Goal: Information Seeking & Learning: Check status

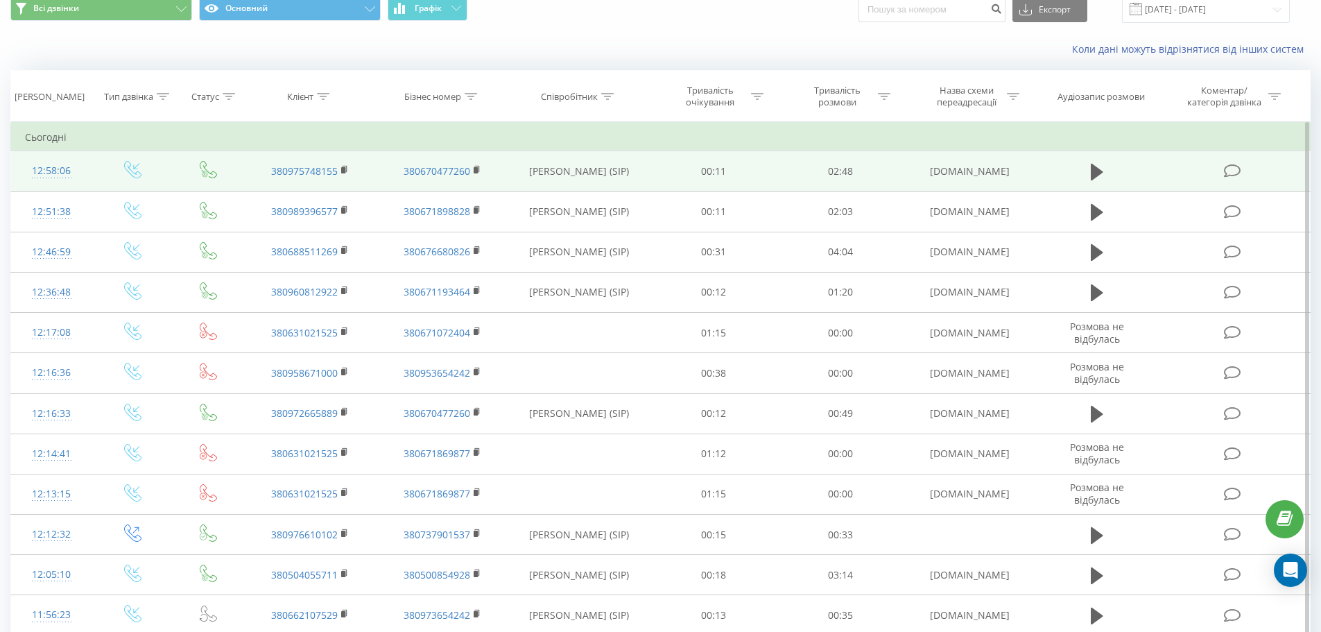
scroll to position [139, 0]
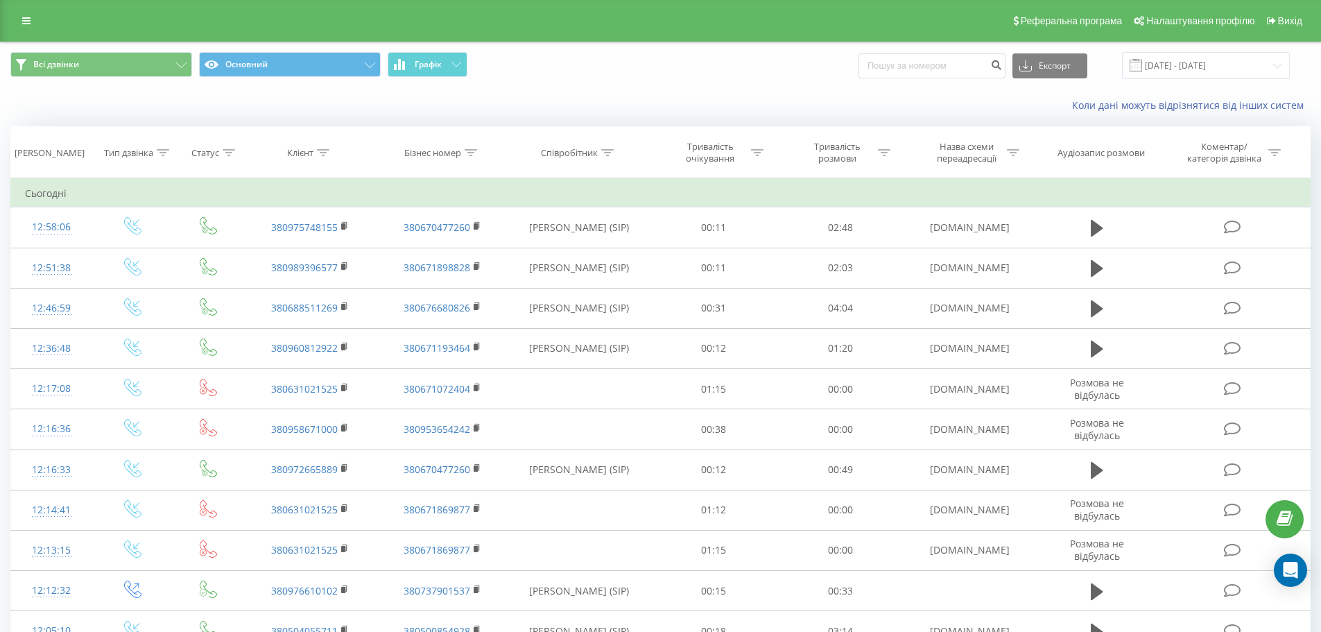
click at [21, 10] on div "Реферальна програма Налаштування профілю Вихід" at bounding box center [660, 21] width 1321 height 42
click at [21, 17] on link at bounding box center [26, 20] width 25 height 19
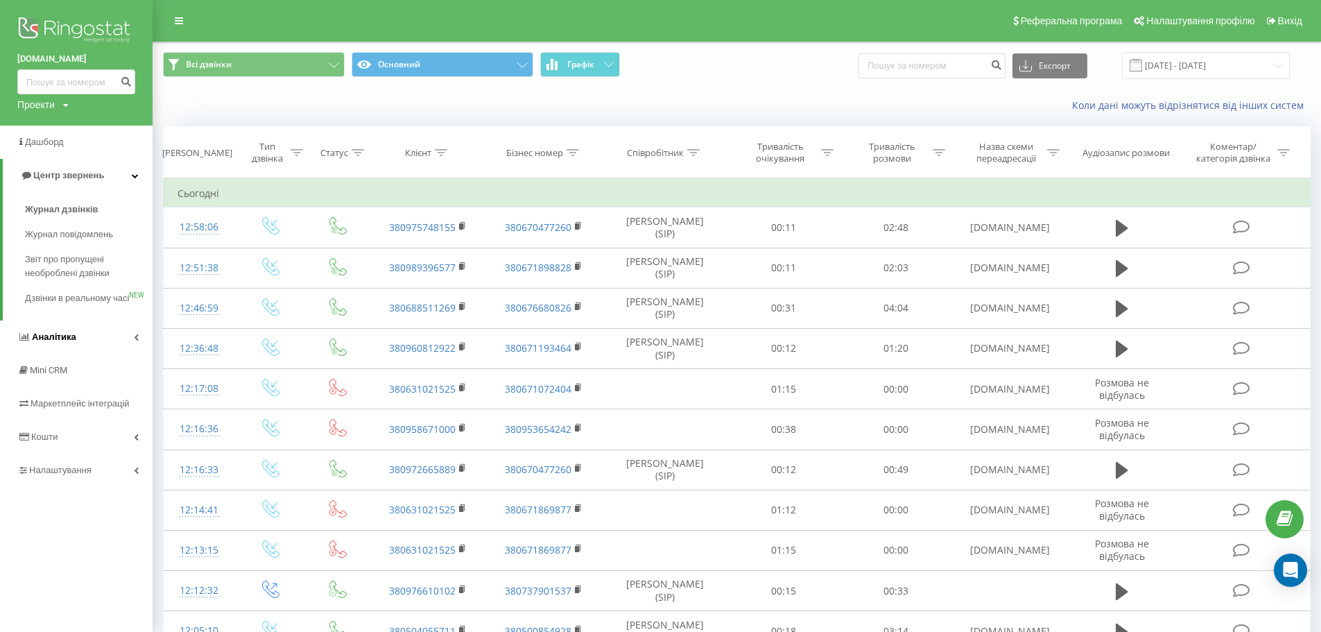
click at [62, 342] on span "Аналiтика" at bounding box center [54, 336] width 44 height 10
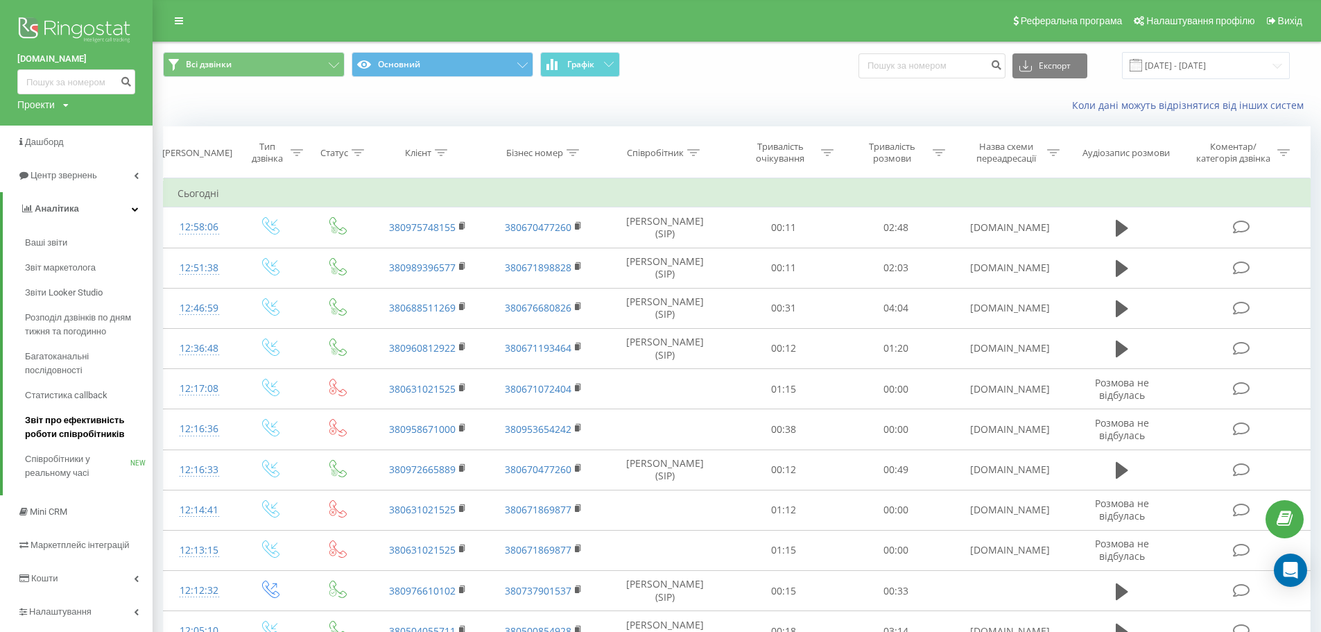
click at [86, 427] on span "Звіт про ефективність роботи співробітників" at bounding box center [85, 427] width 121 height 28
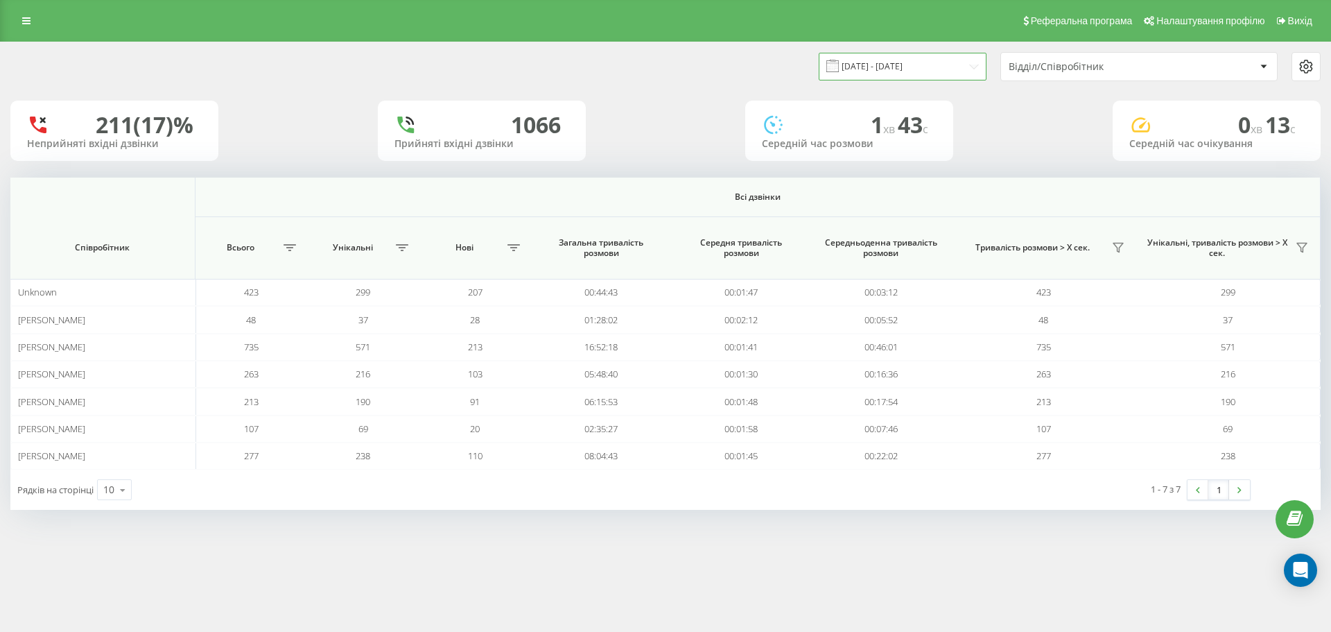
click at [942, 72] on input "[DATE] - [DATE]" at bounding box center [903, 66] width 168 height 27
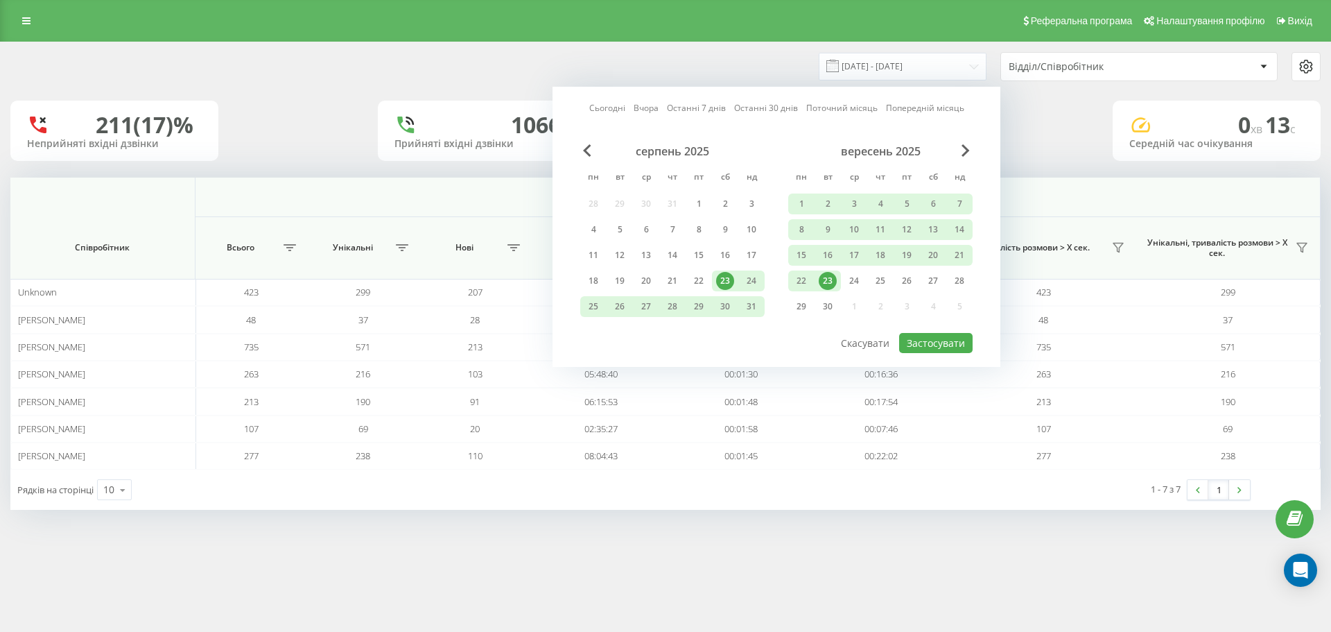
click at [1052, 67] on div "Відділ/Співробітник" at bounding box center [1092, 67] width 166 height 12
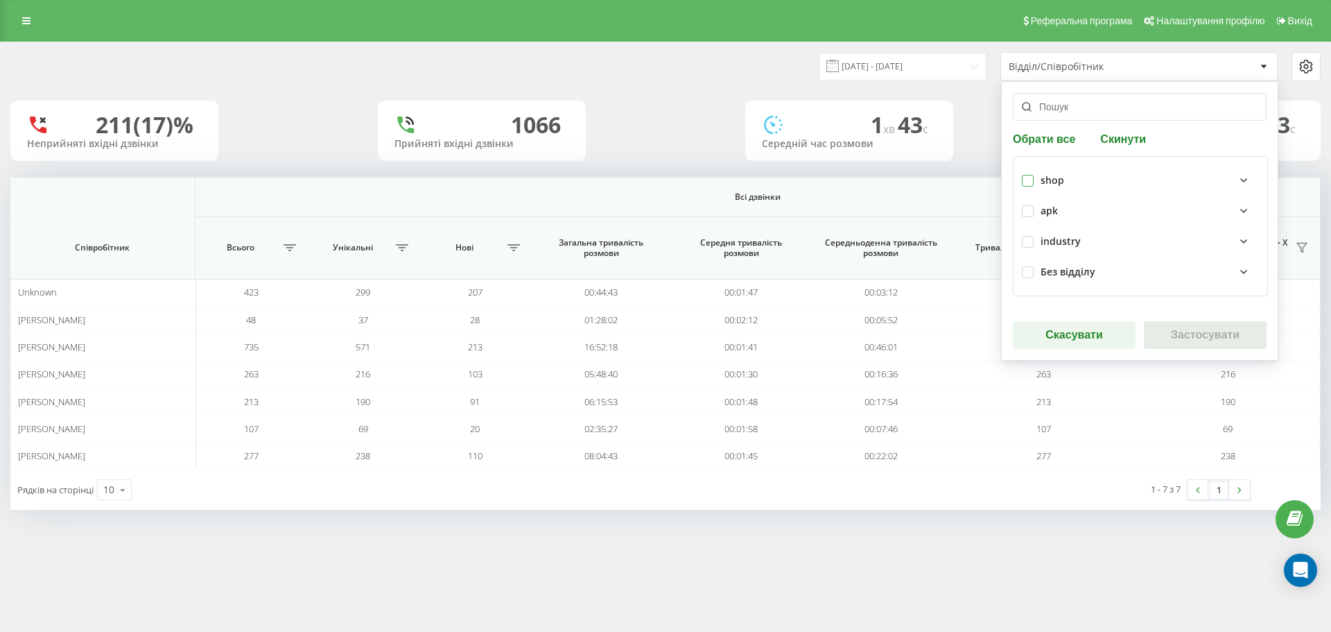
click at [1028, 175] on label at bounding box center [1028, 175] width 12 height 0
checkbox input "true"
click at [1164, 330] on button "Застосувати" at bounding box center [1205, 335] width 123 height 28
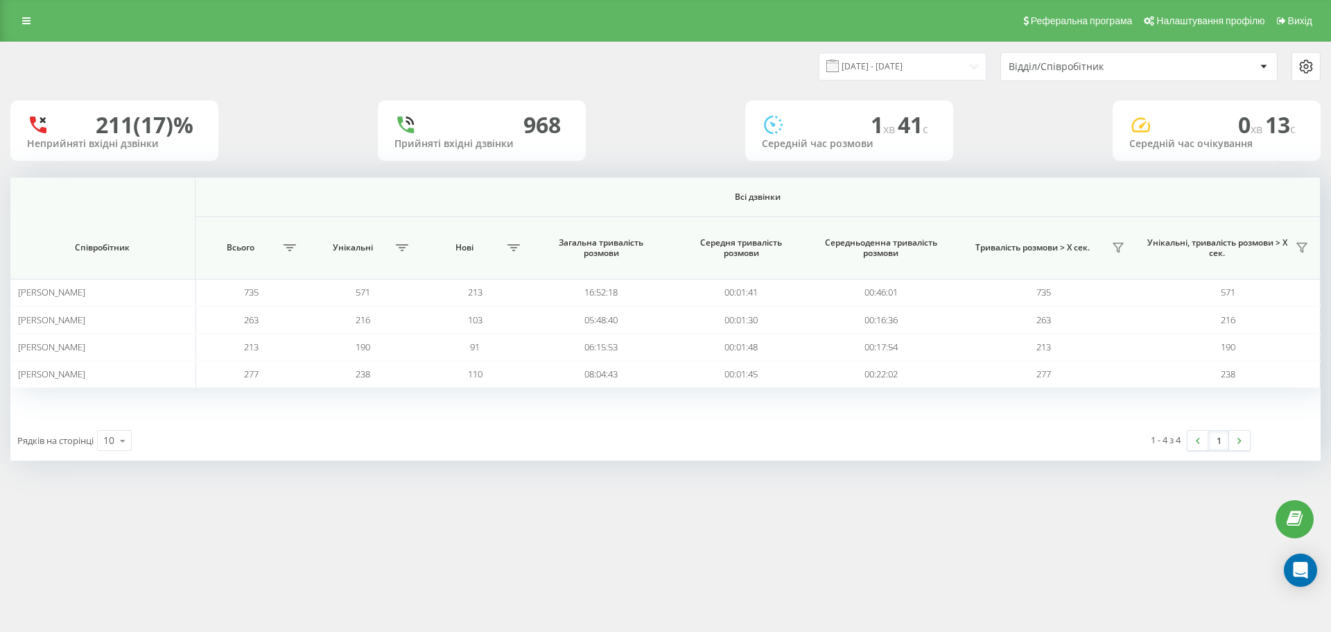
click at [1073, 247] on span "Тривалість розмови > Х сек." at bounding box center [1032, 247] width 149 height 11
click at [293, 248] on icon at bounding box center [290, 247] width 12 height 7
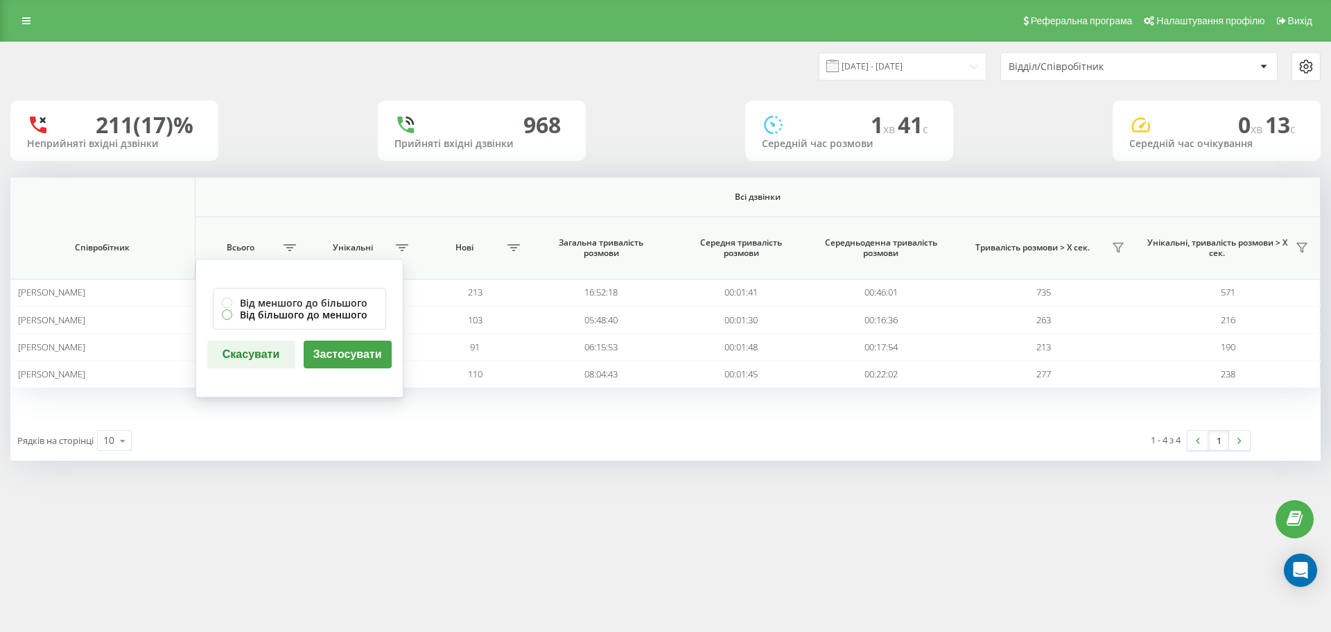
click at [322, 312] on label "Від більшого до меншого" at bounding box center [299, 315] width 155 height 12
radio input "true"
click at [329, 351] on button "Застосувати" at bounding box center [348, 354] width 88 height 28
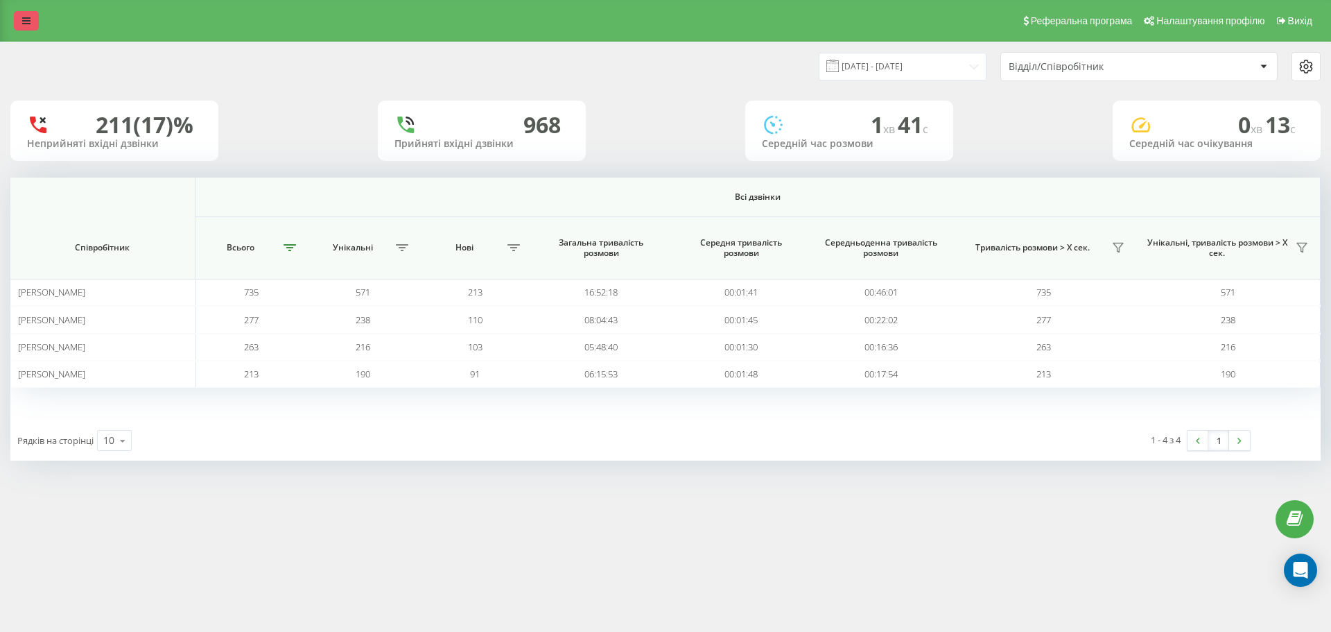
drag, startPoint x: 26, startPoint y: 18, endPoint x: 32, endPoint y: 30, distance: 13.3
click at [26, 17] on icon at bounding box center [26, 21] width 8 height 10
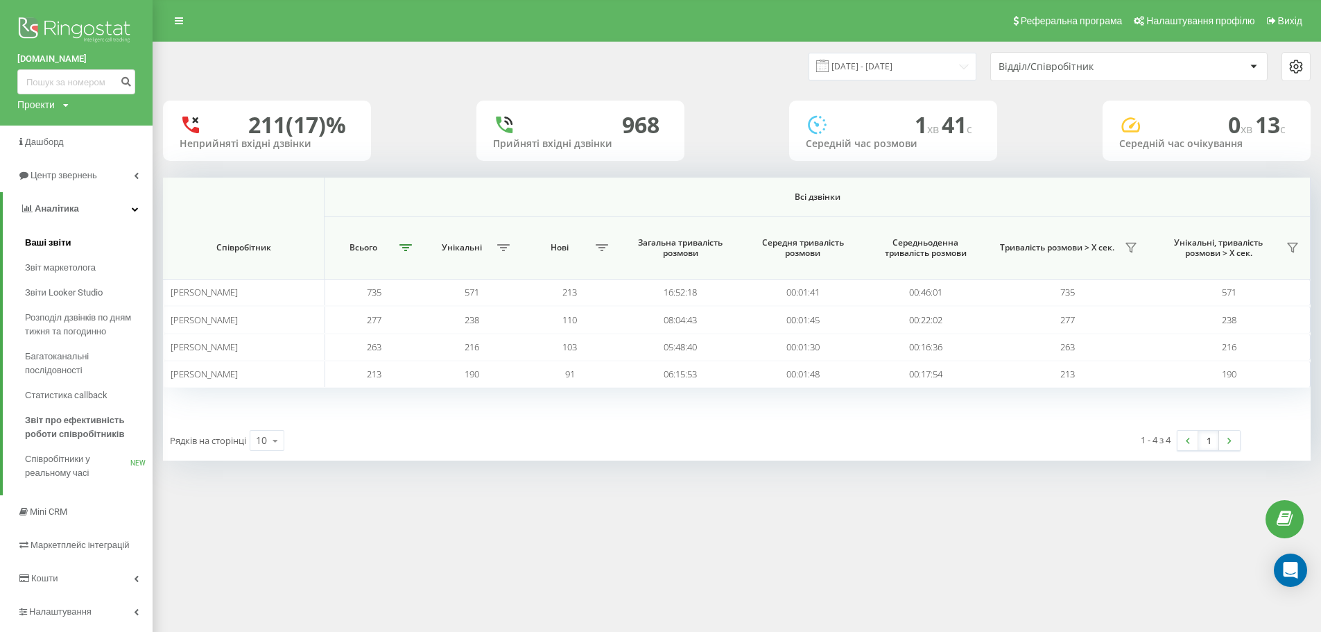
click at [55, 242] on span "Ваші звіти" at bounding box center [48, 243] width 46 height 14
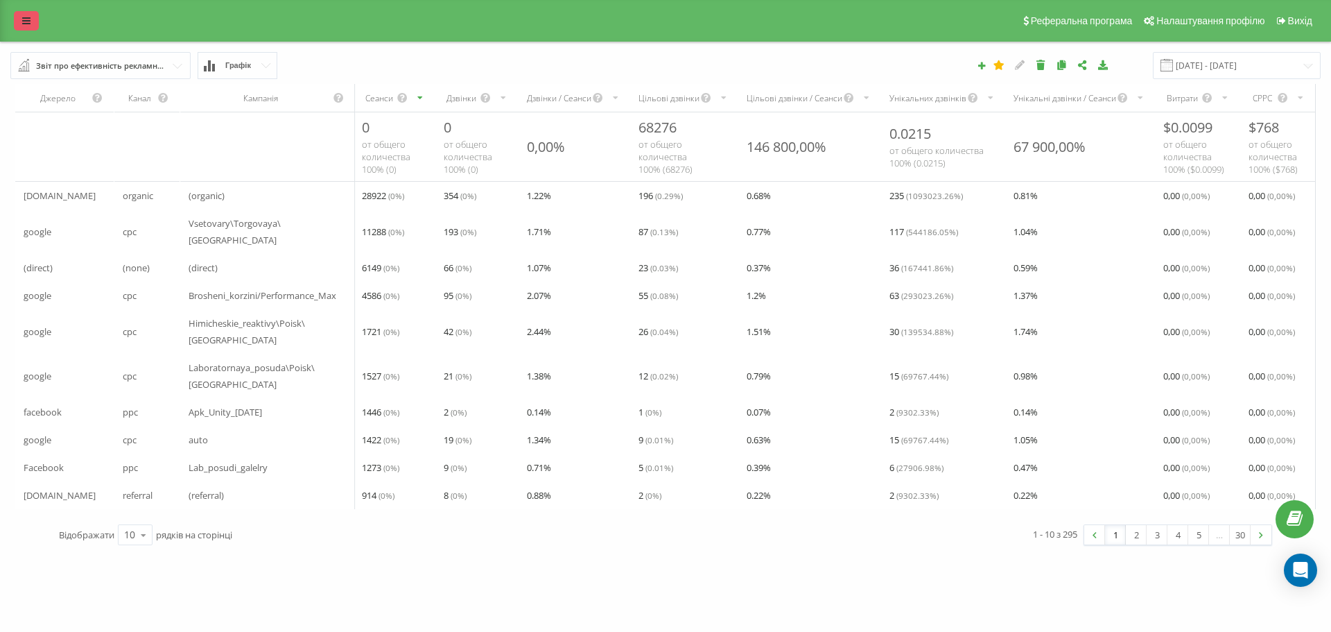
click at [19, 28] on link at bounding box center [26, 20] width 25 height 19
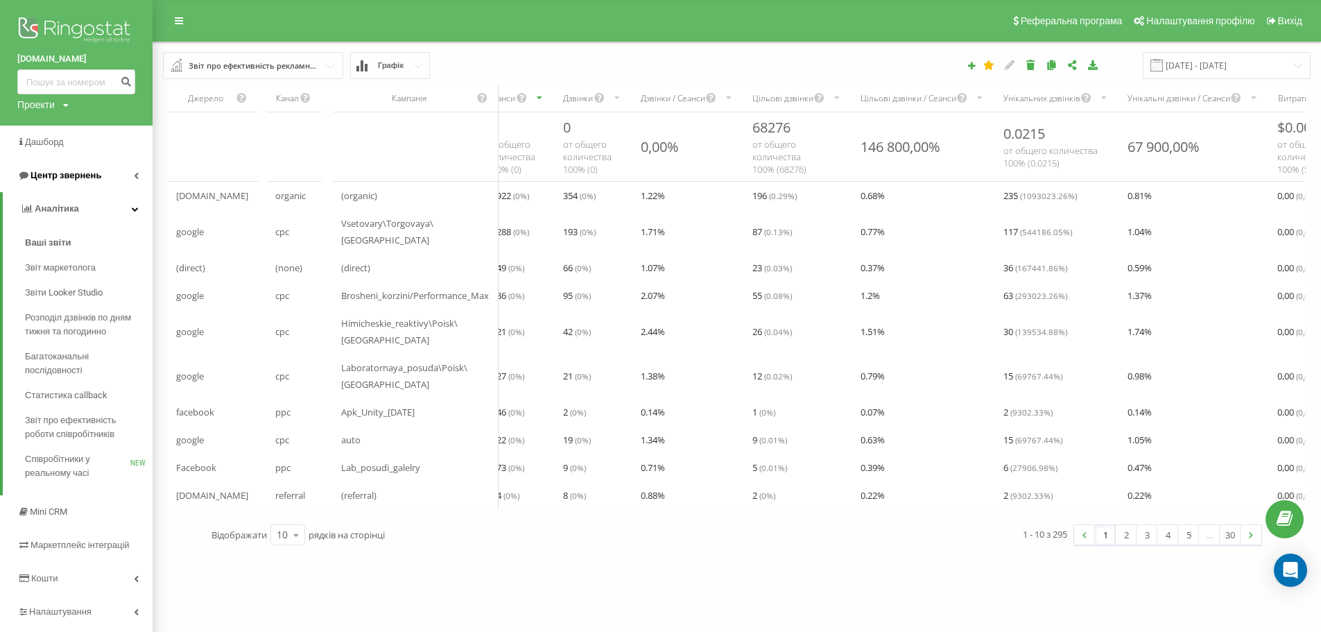
click at [87, 172] on span "Центр звернень" at bounding box center [66, 175] width 71 height 10
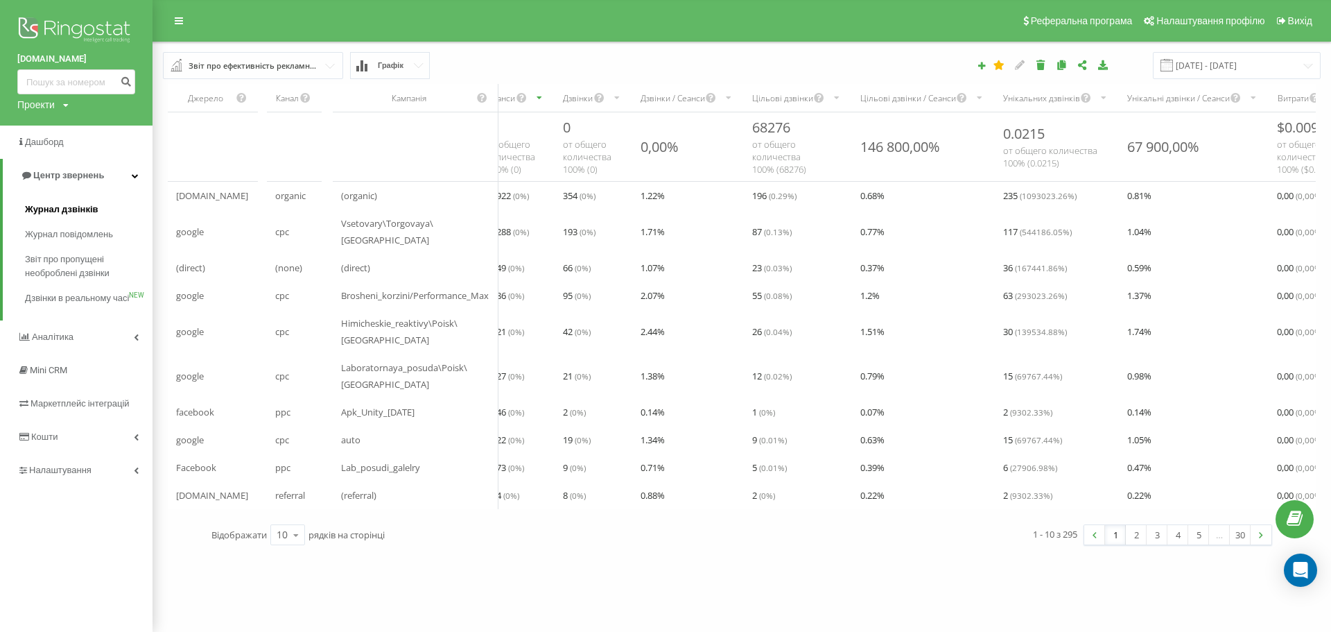
click at [87, 207] on span "Журнал дзвінків" at bounding box center [62, 209] width 74 height 14
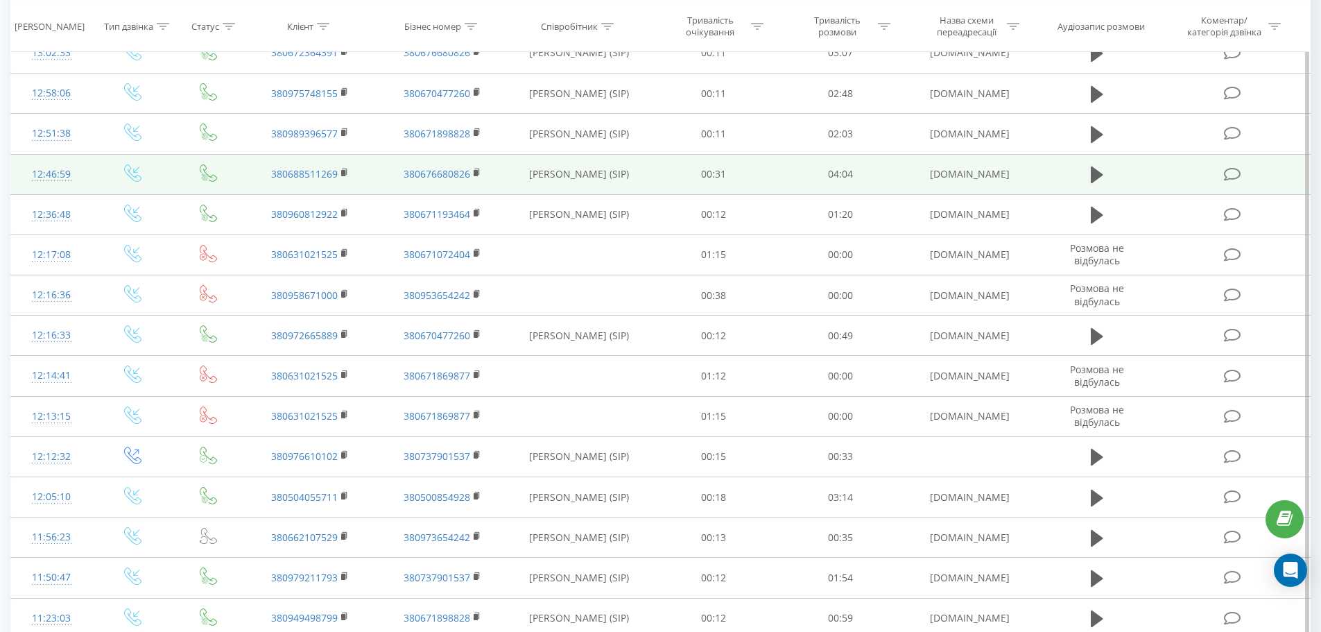
scroll to position [277, 0]
